Goal: Task Accomplishment & Management: Use online tool/utility

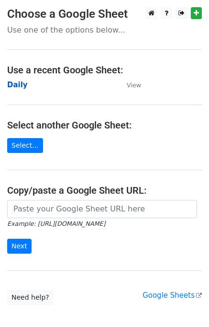
click at [13, 84] on strong "Daily" at bounding box center [17, 85] width 21 height 9
click at [17, 82] on strong "Daily" at bounding box center [17, 85] width 21 height 9
click at [9, 89] on strong "Daily" at bounding box center [17, 85] width 21 height 9
click at [9, 88] on strong "Daily" at bounding box center [17, 85] width 21 height 9
click at [12, 82] on strong "Daily" at bounding box center [17, 85] width 21 height 9
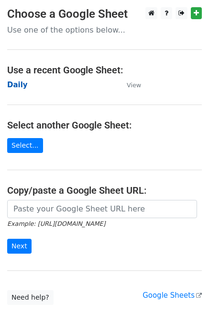
click at [21, 84] on strong "Daily" at bounding box center [17, 85] width 21 height 9
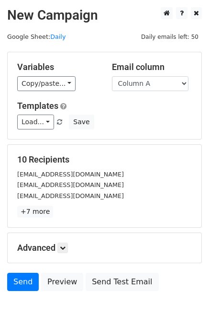
scroll to position [44, 0]
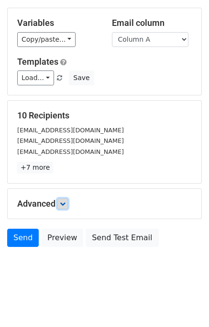
click at [68, 203] on link at bounding box center [63, 203] width 11 height 11
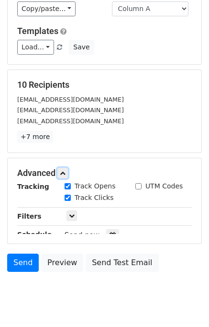
scroll to position [111, 0]
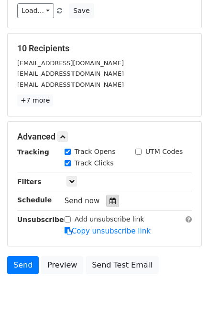
click at [106, 200] on div at bounding box center [112, 201] width 13 height 12
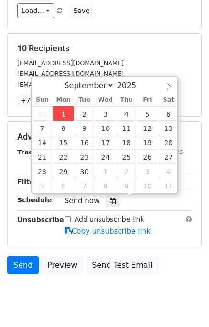
type input "2025-09-01 13:36"
type input "01"
type input "36"
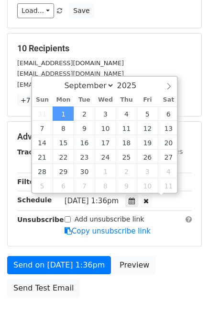
scroll to position [0, 0]
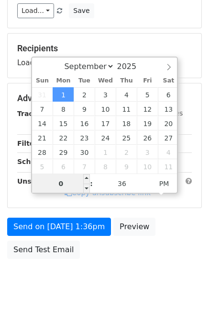
type input "01"
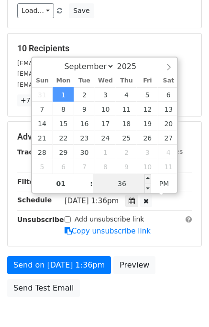
click at [111, 180] on input "36" at bounding box center [122, 183] width 58 height 19
type input "38"
type input "2025-09-01 13:38"
click at [164, 256] on div "Send on Sep 1 at 1:36pm Preview Send Test Email" at bounding box center [104, 279] width 209 height 46
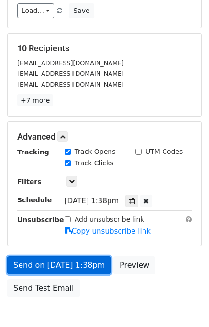
click at [85, 263] on link "Send on Sep 1 at 1:38pm" at bounding box center [59, 265] width 104 height 18
click at [69, 265] on link "Send on Sep 1 at 1:38pm" at bounding box center [59, 265] width 104 height 18
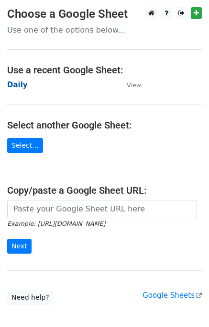
click at [17, 87] on strong "Daily" at bounding box center [17, 85] width 21 height 9
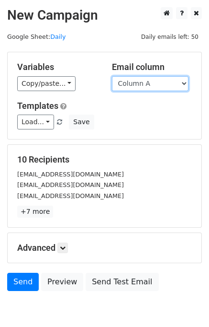
click at [150, 85] on select "Column A Column B Column C Column D Column E" at bounding box center [150, 83] width 77 height 15
click at [112, 76] on select "Column A Column B Column C Column D Column E" at bounding box center [150, 83] width 77 height 15
click at [144, 87] on select "Column A Column B Column C Column D Column E" at bounding box center [150, 83] width 77 height 15
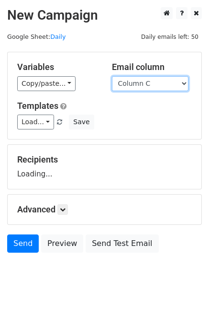
select select "Column B"
click at [112, 76] on select "Column A Column B Column C Column D Column E" at bounding box center [150, 83] width 77 height 15
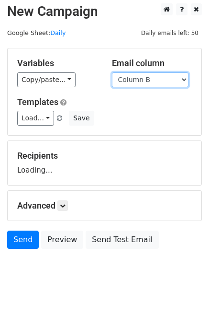
scroll to position [6, 0]
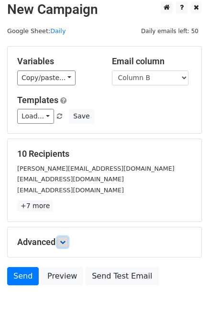
click at [65, 239] on icon at bounding box center [63, 242] width 6 height 6
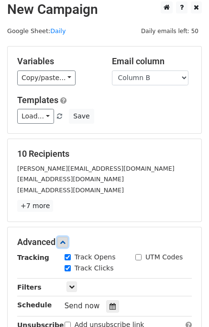
scroll to position [113, 0]
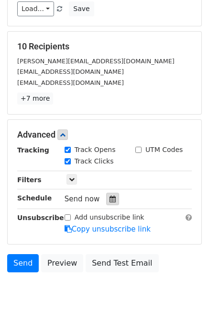
click at [110, 196] on icon at bounding box center [113, 199] width 6 height 7
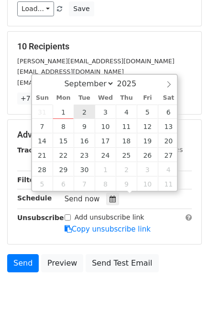
type input "2025-09-02 12:00"
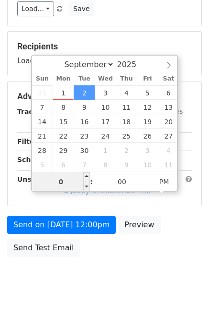
type input "02"
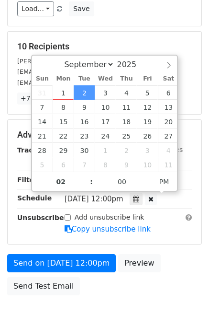
type input "2025-09-02 14:00"
click at [188, 264] on div "Send on Sep 2 at 12:00pm Preview Send Test Email" at bounding box center [104, 277] width 209 height 46
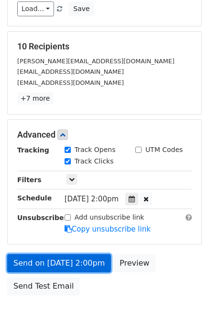
click at [79, 263] on link "Send on Sep 2 at 2:00pm" at bounding box center [59, 263] width 104 height 18
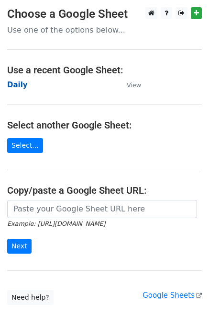
click at [19, 85] on strong "Daily" at bounding box center [17, 85] width 21 height 9
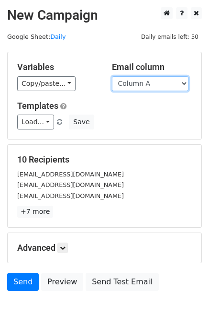
click at [159, 83] on select "Column A Column B Column C Column D Column E" at bounding box center [150, 83] width 77 height 15
select select "Column C"
click at [112, 76] on select "Column A Column B Column C Column D Column E" at bounding box center [150, 83] width 77 height 15
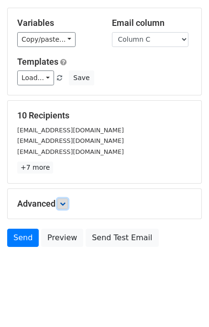
click at [66, 206] on link at bounding box center [63, 203] width 11 height 11
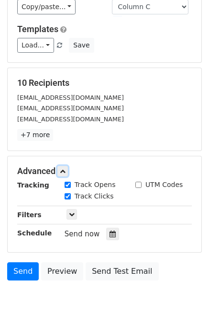
scroll to position [125, 0]
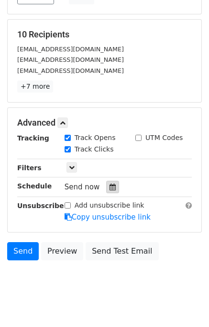
click at [110, 185] on icon at bounding box center [113, 187] width 6 height 7
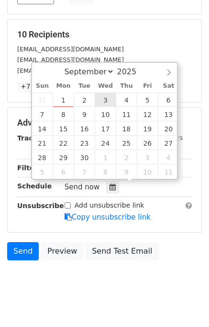
type input "2025-09-03 12:00"
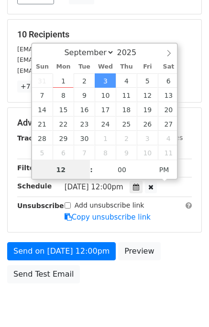
scroll to position [122, 0]
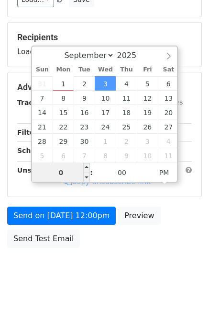
type input "03"
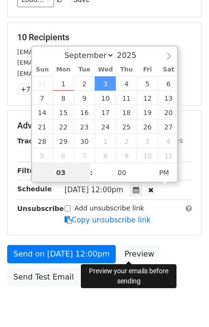
scroll to position [125, 0]
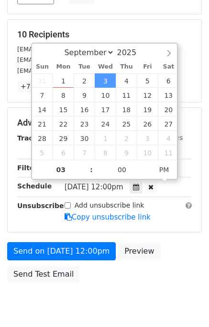
type input "2025-09-03 15:00"
click at [167, 257] on div "Send on Sep 3 at 12:00pm Preview Send Test Email" at bounding box center [104, 265] width 209 height 46
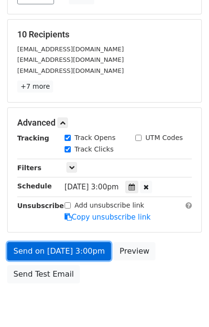
click at [78, 248] on link "Send on Sep 3 at 3:00pm" at bounding box center [59, 251] width 104 height 18
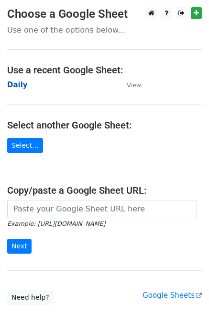
click at [22, 83] on strong "Daily" at bounding box center [17, 85] width 21 height 9
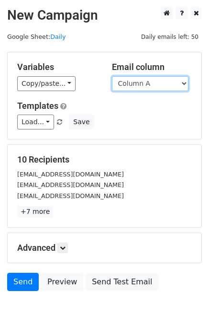
click at [155, 84] on select "Column A Column B Column C Column D Column E" at bounding box center [150, 83] width 77 height 15
select select "Column D"
click at [112, 76] on select "Column A Column B Column C Column D Column E" at bounding box center [150, 83] width 77 height 15
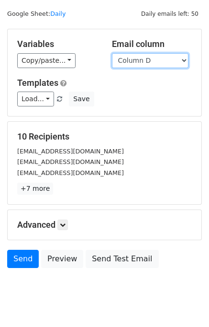
scroll to position [44, 0]
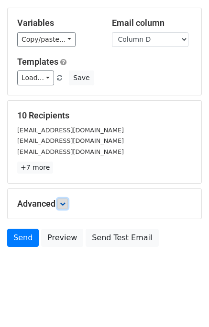
click at [66, 203] on icon at bounding box center [63, 204] width 6 height 6
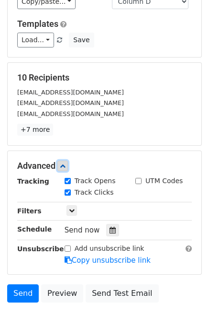
scroll to position [119, 0]
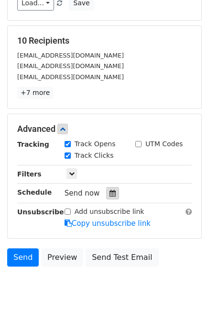
click at [106, 194] on div at bounding box center [112, 193] width 13 height 12
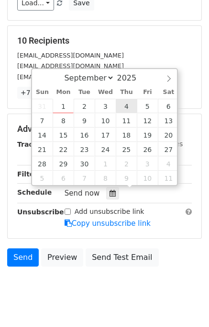
type input "[DATE] 12:00"
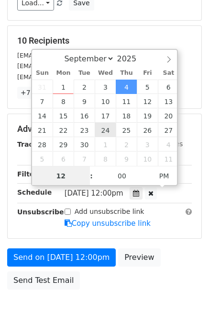
scroll to position [0, 0]
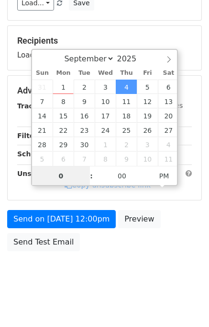
type input "04"
type input "2025-09-04 16:00"
click at [196, 244] on div "Send on Sep 4 at 12:00pm Preview Send Test Email" at bounding box center [104, 233] width 209 height 46
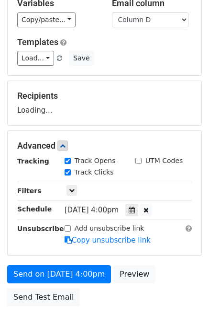
scroll to position [122, 0]
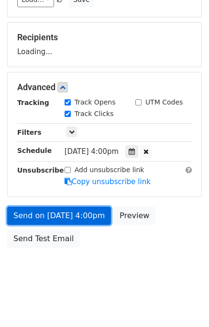
click at [78, 213] on link "Send on Sep 4 at 4:00pm" at bounding box center [59, 216] width 104 height 18
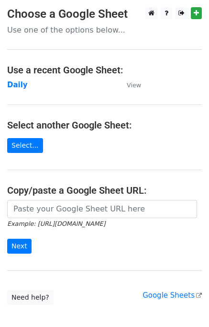
click at [12, 90] on td "Daily" at bounding box center [62, 85] width 110 height 11
click at [12, 85] on strong "Daily" at bounding box center [17, 85] width 21 height 9
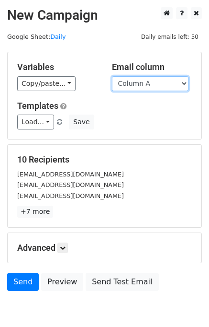
click at [158, 84] on select "Column A Column B Column C Column D Column E" at bounding box center [150, 83] width 77 height 15
select select "Column E"
click at [112, 76] on select "Column A Column B Column C Column D Column E" at bounding box center [150, 83] width 77 height 15
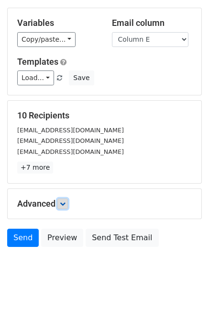
click at [63, 202] on icon at bounding box center [63, 204] width 6 height 6
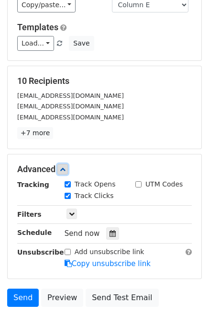
scroll to position [130, 0]
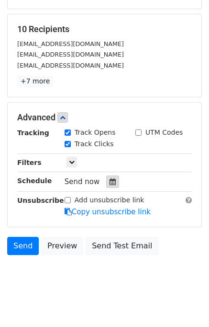
click at [110, 180] on icon at bounding box center [113, 181] width 6 height 7
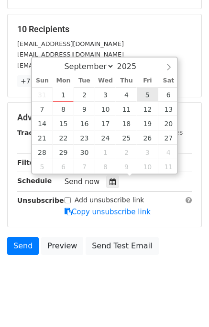
type input "[DATE] 12:00"
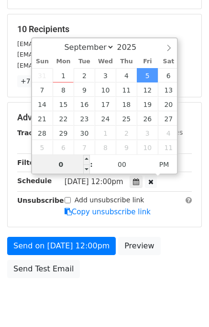
type input "05"
type input "[DATE] 17:00"
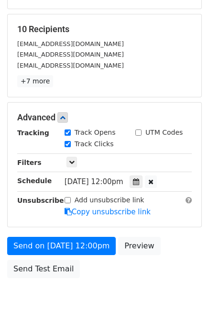
click at [182, 246] on div "Send on [DATE] 12:00pm Preview Send Test Email" at bounding box center [104, 260] width 209 height 46
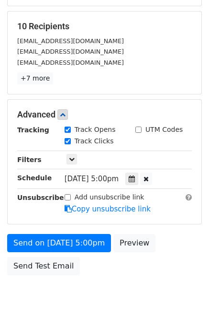
scroll to position [161, 0]
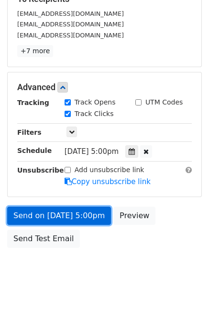
click at [25, 215] on link "Send on [DATE] 5:00pm" at bounding box center [59, 216] width 104 height 18
